Goal: Navigation & Orientation: Find specific page/section

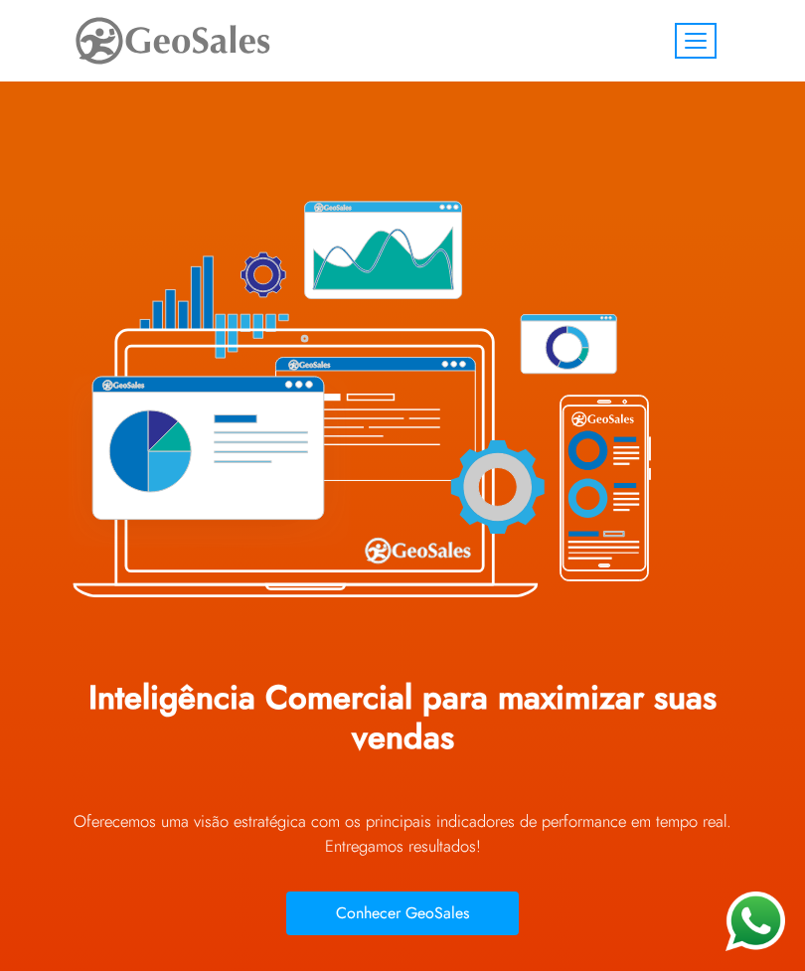
click at [677, 37] on button "Toggle navigation" at bounding box center [696, 41] width 42 height 36
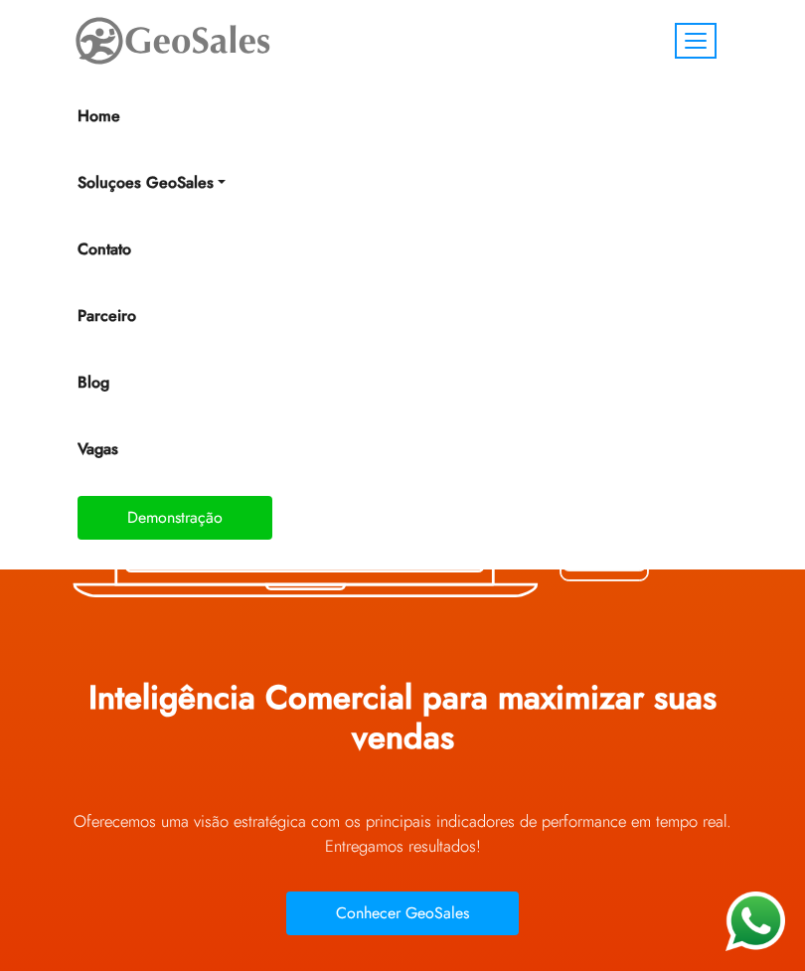
click at [112, 114] on link "Home" at bounding box center [394, 116] width 633 height 40
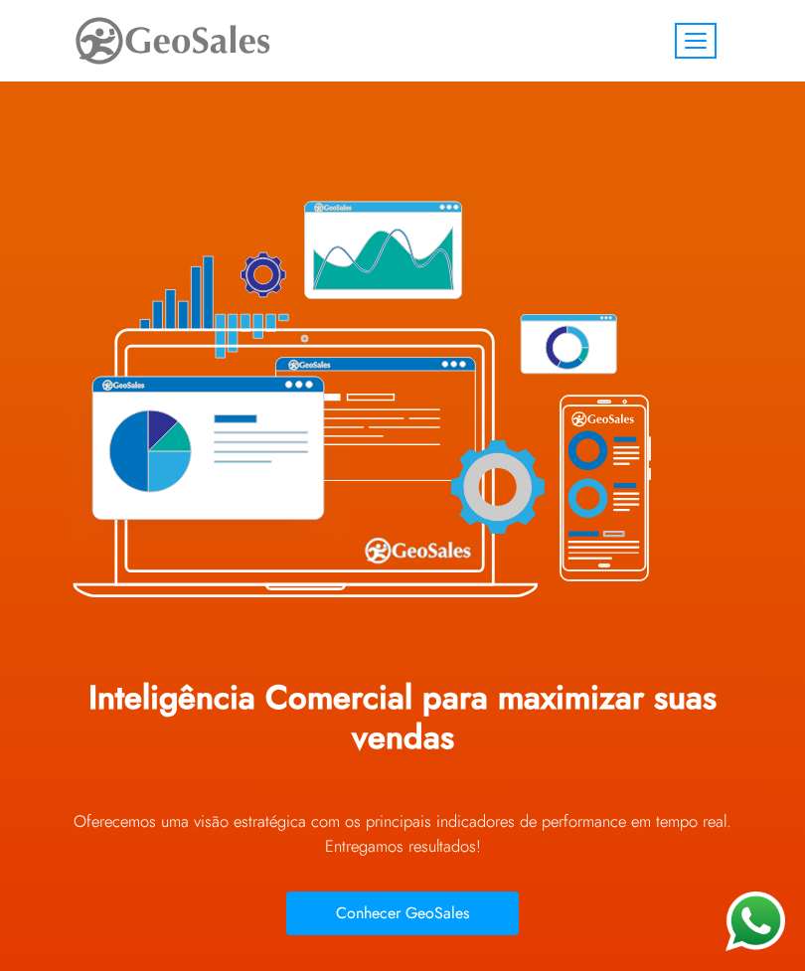
click at [710, 25] on button "Toggle navigation" at bounding box center [696, 41] width 42 height 36
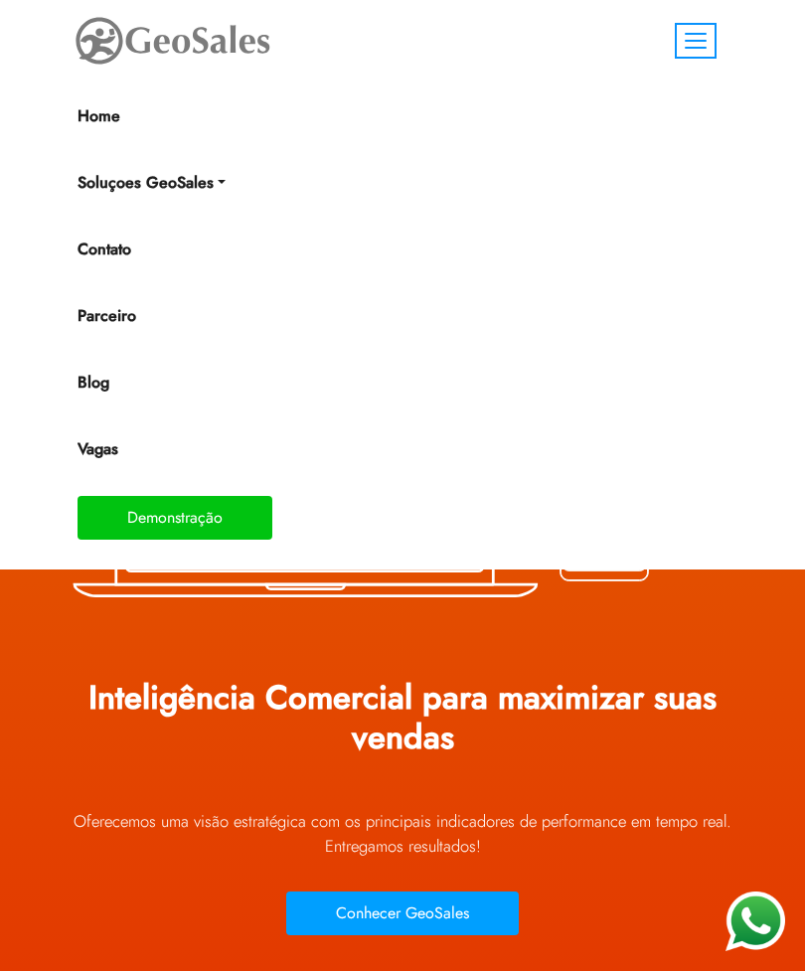
click at [698, 35] on button "Toggle navigation" at bounding box center [696, 41] width 42 height 36
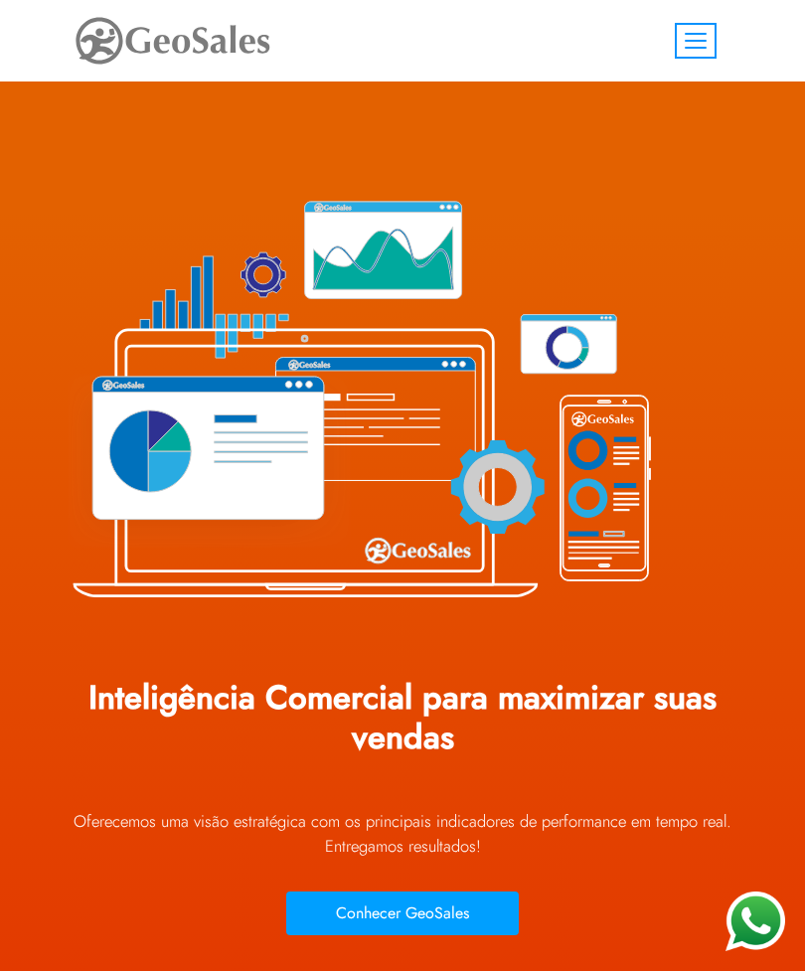
click at [707, 35] on button "Toggle navigation" at bounding box center [696, 41] width 42 height 36
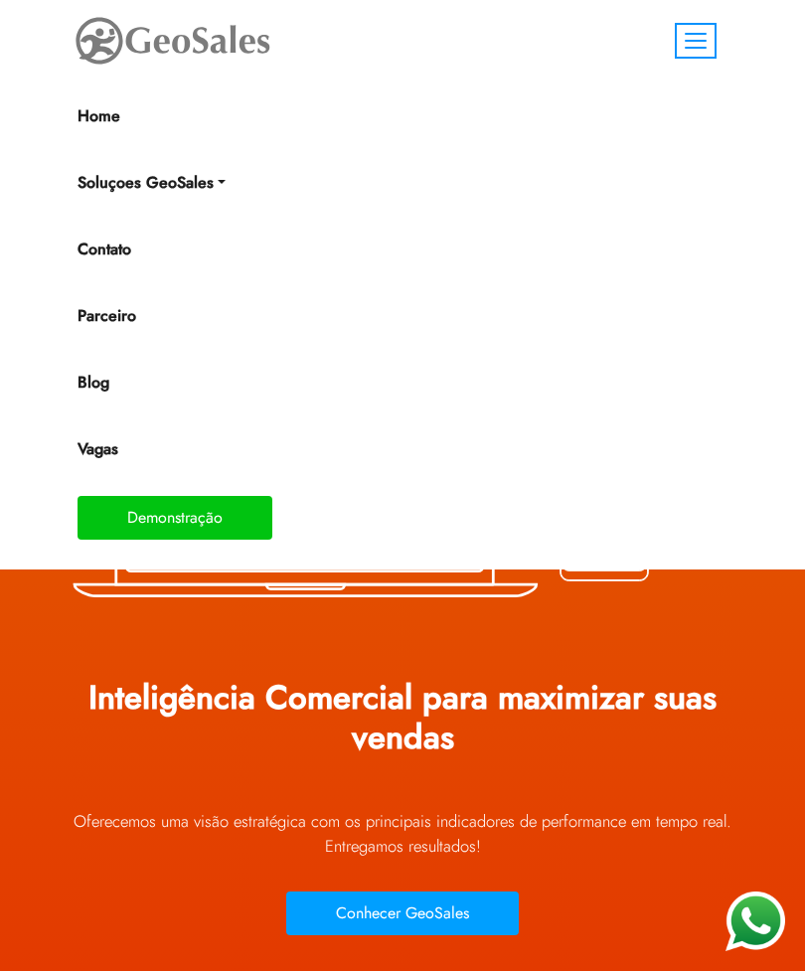
click at [105, 124] on link "Home" at bounding box center [394, 116] width 633 height 40
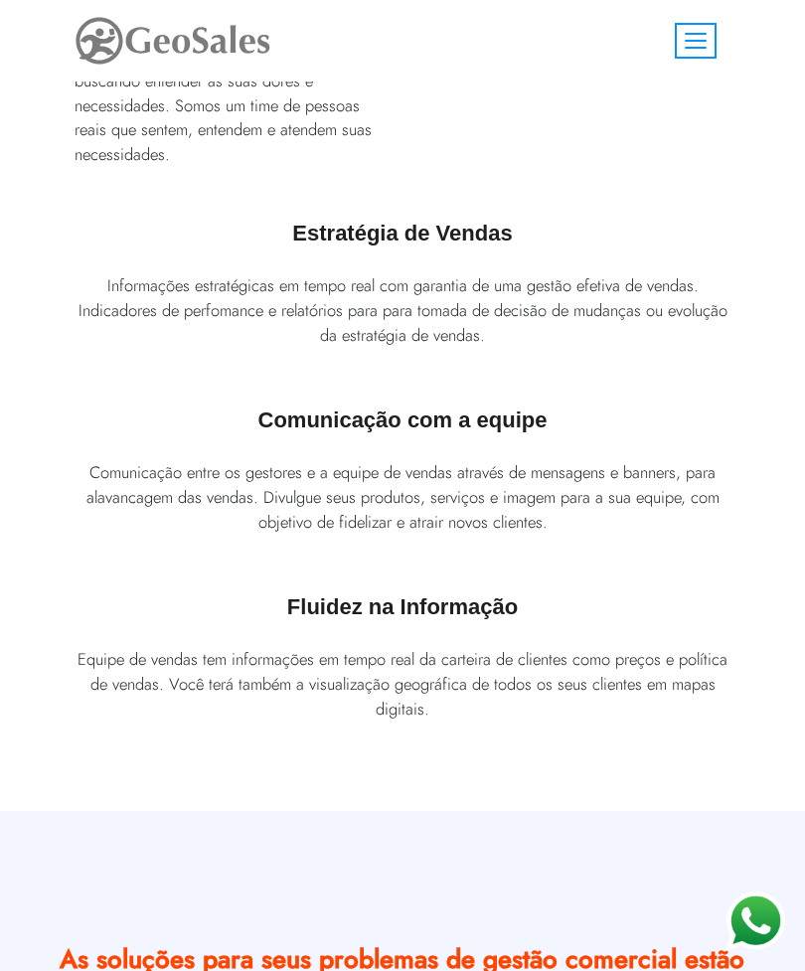
scroll to position [1481, 0]
